Goal: Transaction & Acquisition: Subscribe to service/newsletter

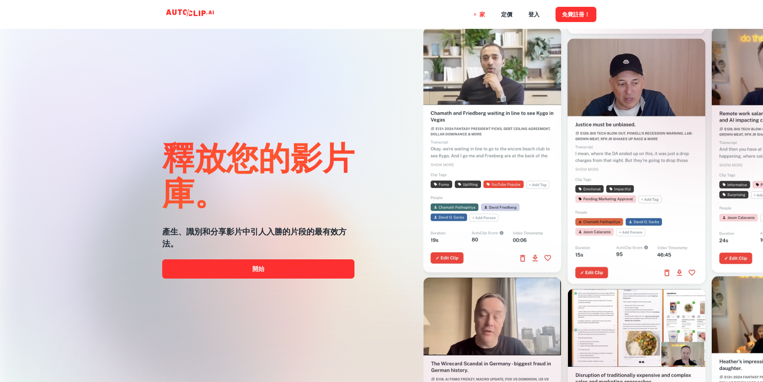
scroll to position [10, 0]
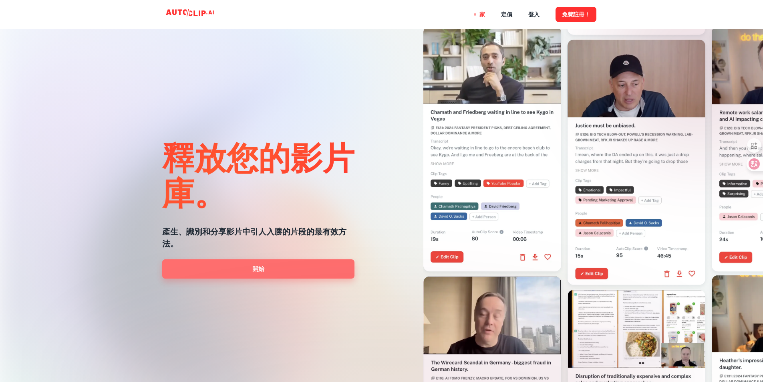
click at [308, 274] on link "開始" at bounding box center [258, 268] width 192 height 19
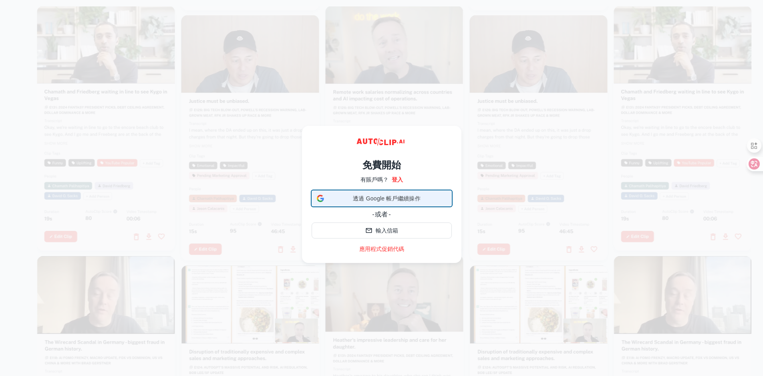
click at [394, 198] on font "透過 Google 帳戶繼續操作" at bounding box center [387, 198] width 68 height 6
